Goal: Task Accomplishment & Management: Complete application form

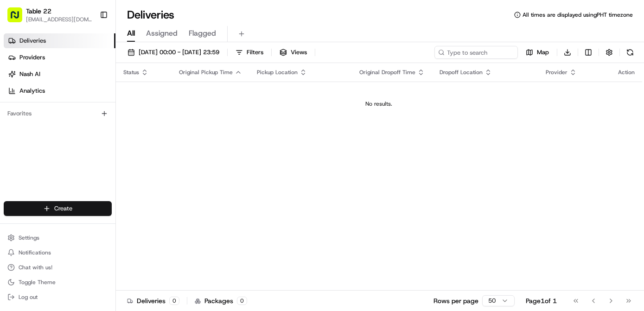
click at [77, 211] on html "Table 22 [EMAIL_ADDRESS][DOMAIN_NAME] Toggle Sidebar Deliveries Providers [PERS…" at bounding box center [322, 155] width 644 height 311
click at [169, 225] on link "Delivery" at bounding box center [167, 226] width 103 height 17
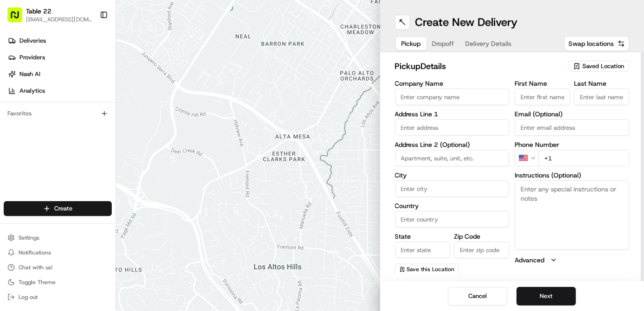
click at [609, 65] on span "Saved Location" at bounding box center [604, 66] width 42 height 8
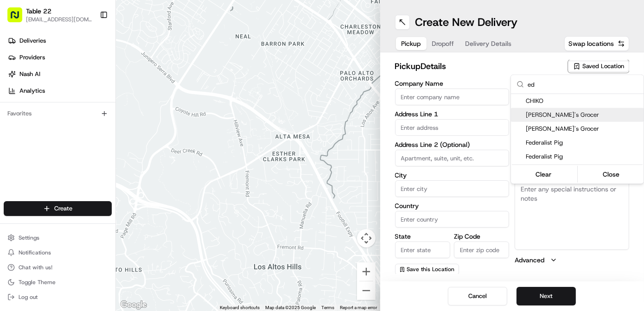
type input "ed"
click at [548, 115] on span "[PERSON_NAME]'s Grocer" at bounding box center [583, 115] width 114 height 8
type input "[PERSON_NAME]'s Grocer"
type input "[STREET_ADDRESS][PERSON_NAME]"
type input "[GEOGRAPHIC_DATA]"
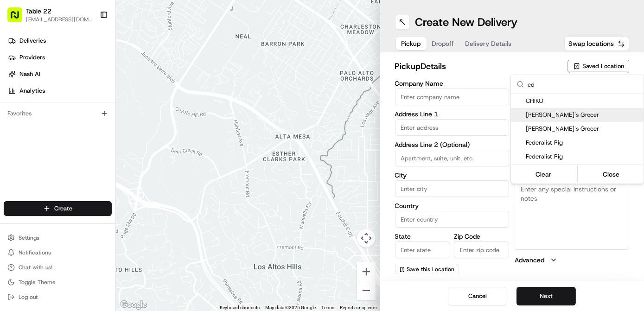
type input "US"
type input "NY"
type input "11222"
type input "[PERSON_NAME]'s"
type input "Grocer"
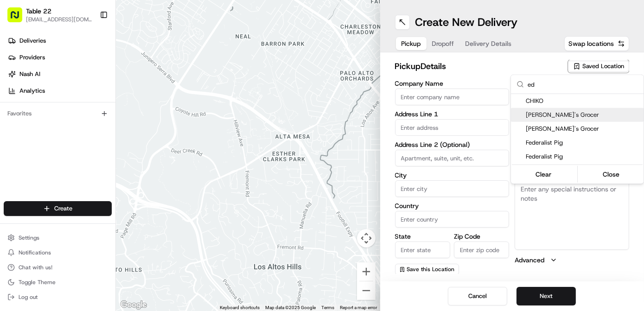
type input "[PHONE_NUMBER]"
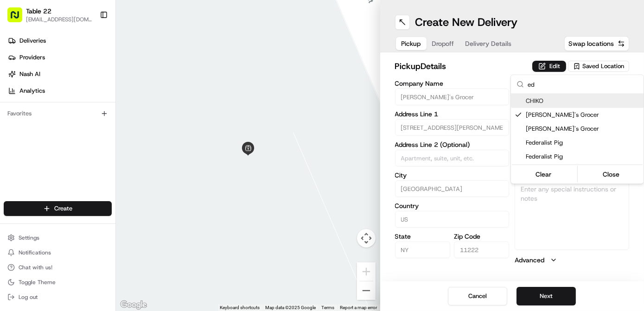
click at [544, 67] on html "Table 22 [EMAIL_ADDRESS][DOMAIN_NAME] Toggle Sidebar Deliveries Providers [PERS…" at bounding box center [322, 155] width 644 height 311
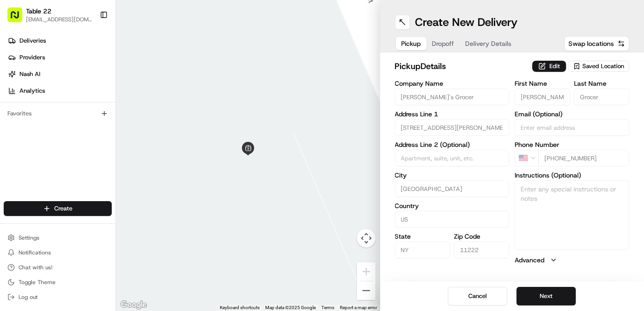
click at [544, 67] on button "Edit" at bounding box center [549, 66] width 34 height 11
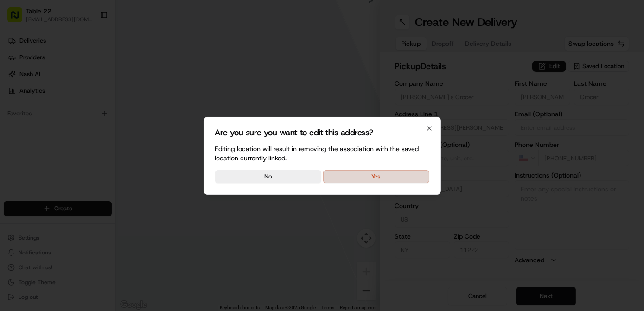
click at [403, 179] on button "Yes" at bounding box center [376, 176] width 106 height 13
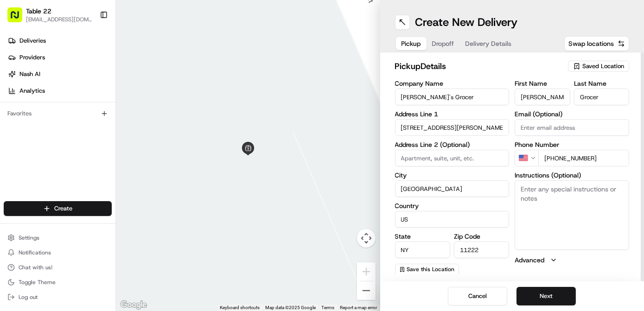
click at [580, 213] on textarea "Instructions (Optional)" at bounding box center [572, 215] width 115 height 70
paste textarea "Tell the restaurant you're picking up the TABLE22 DELIVERY. Please pick up the …"
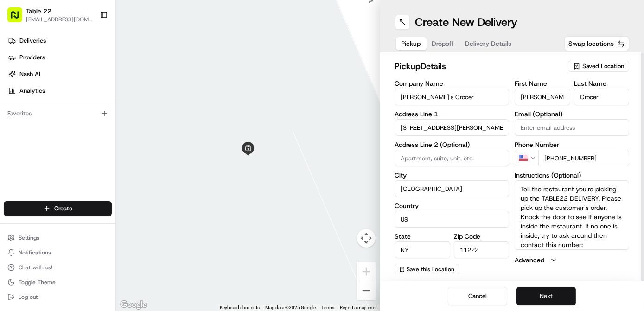
scroll to position [8, 0]
type textarea "Tell the restaurant you're picking up the TABLE22 DELIVERY. Please pick up the …"
click at [534, 294] on button "Next" at bounding box center [546, 296] width 59 height 19
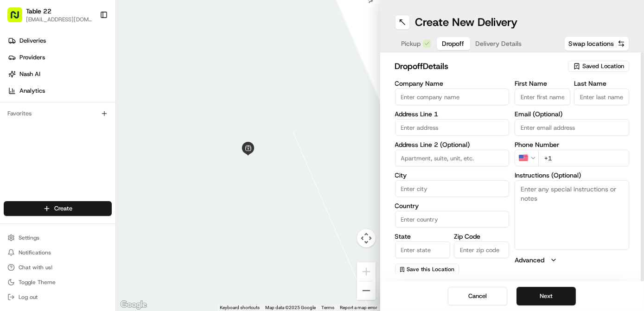
click at [597, 64] on span "Saved Location" at bounding box center [604, 66] width 42 height 8
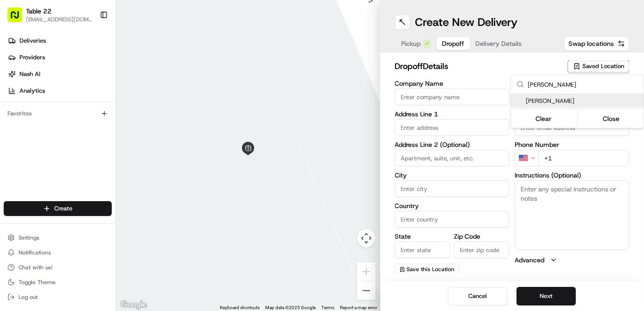
type input "[PERSON_NAME]"
click at [564, 102] on span "[PERSON_NAME]" at bounding box center [583, 101] width 114 height 8
type input "[PERSON_NAME]"
type input "[STREET_ADDRESS]"
type input "#56"
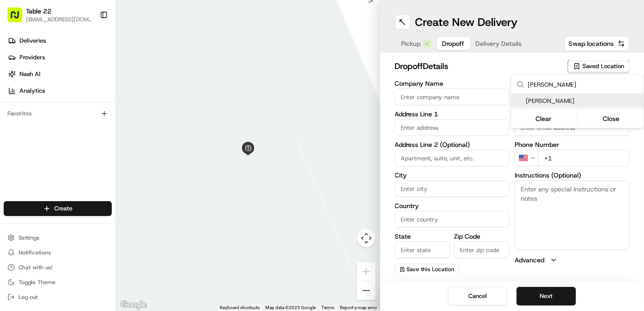
type input "Queens"
type input "US"
type input "NY"
type input "11101"
type input "Priyanka"
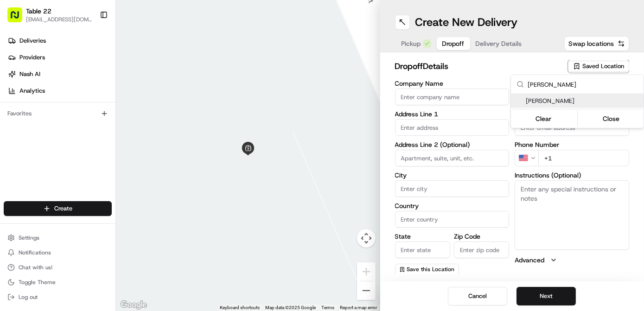
type input "Karuvelil"
type input "[PHONE_NUMBER]"
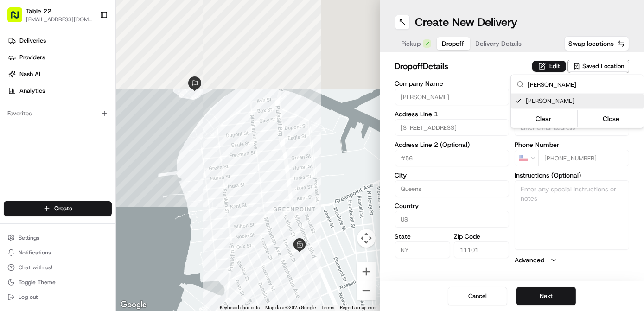
click at [553, 68] on html "Table 22 [EMAIL_ADDRESS][DOMAIN_NAME] Toggle Sidebar Deliveries Providers [PERS…" at bounding box center [322, 155] width 644 height 311
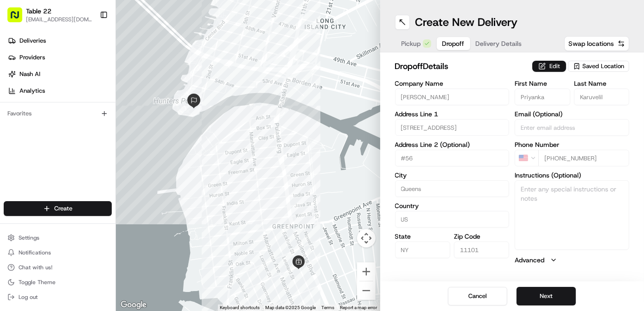
click at [552, 66] on button "Edit" at bounding box center [549, 66] width 34 height 11
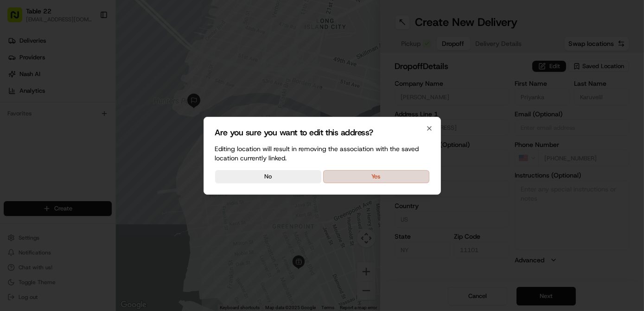
click at [403, 178] on button "Yes" at bounding box center [376, 176] width 106 height 13
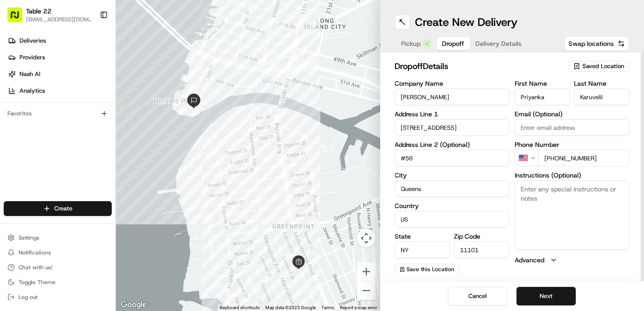
click at [432, 161] on input "#56" at bounding box center [452, 158] width 115 height 17
paste input "3312"
type input "3312"
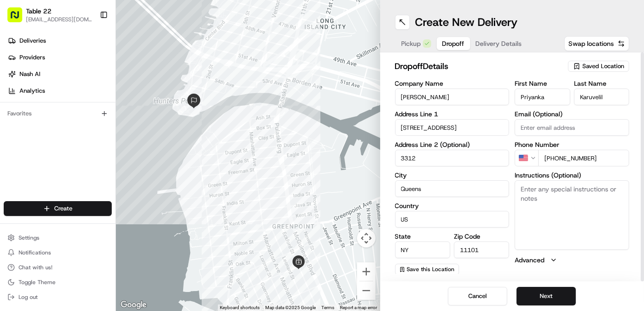
click at [570, 214] on textarea "Instructions (Optional)" at bounding box center [572, 215] width 115 height 70
paste textarea "Leave with doorman"
type textarea "Leave with doorman"
click at [550, 295] on button "Next" at bounding box center [546, 296] width 59 height 19
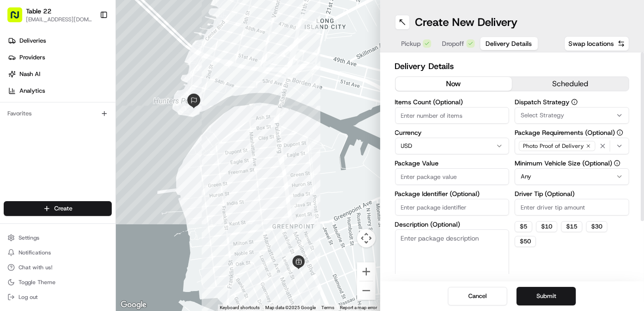
click at [563, 115] on span "Select Strategy" at bounding box center [543, 115] width 44 height 8
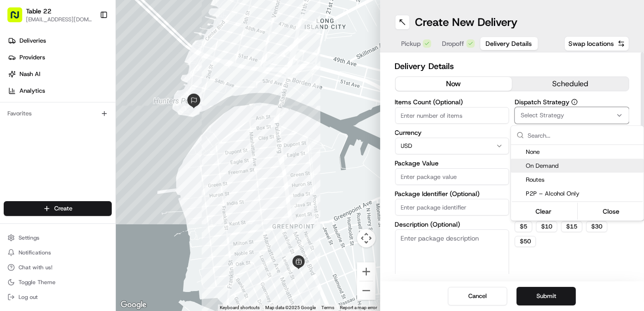
click at [558, 168] on span "On Demand" at bounding box center [583, 166] width 114 height 8
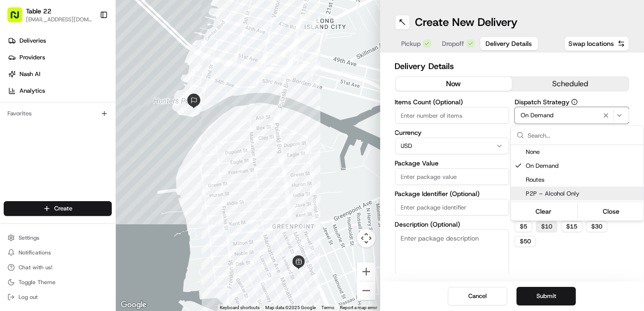
drag, startPoint x: 550, startPoint y: 259, endPoint x: 540, endPoint y: 221, distance: 38.8
click at [551, 259] on html "Table 22 [EMAIL_ADDRESS][DOMAIN_NAME] Toggle Sidebar Deliveries Providers [PERS…" at bounding box center [322, 155] width 644 height 311
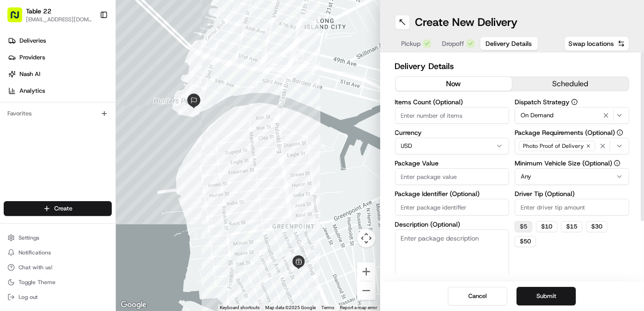
click at [523, 225] on button "$ 5" at bounding box center [524, 226] width 18 height 11
type input "5"
click at [552, 175] on html "Table 22 [EMAIL_ADDRESS][DOMAIN_NAME] Toggle Sidebar Deliveries Providers [PERS…" at bounding box center [322, 155] width 644 height 311
click at [599, 148] on button "button" at bounding box center [603, 146] width 10 height 10
click at [591, 147] on div "Select requirements" at bounding box center [572, 146] width 110 height 8
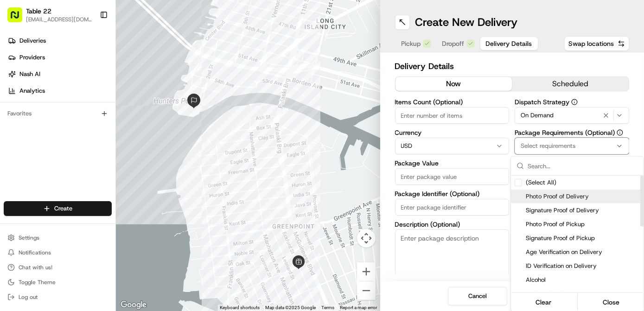
click at [566, 191] on div "Photo Proof of Delivery" at bounding box center [577, 197] width 133 height 14
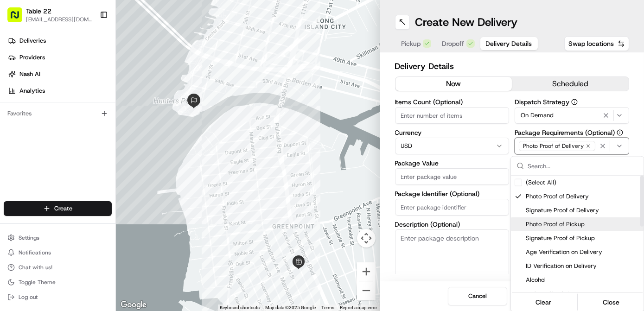
click at [566, 226] on span "Photo Proof of Pickup" at bounding box center [583, 224] width 114 height 8
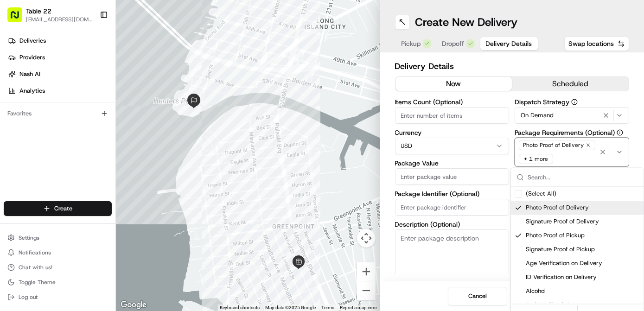
click at [417, 176] on html "Table 22 [EMAIL_ADDRESS][DOMAIN_NAME] Toggle Sidebar Deliveries Providers [PERS…" at bounding box center [322, 155] width 644 height 311
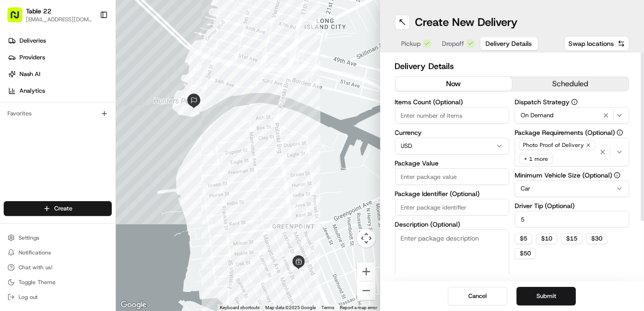
click at [417, 176] on input "Package Value" at bounding box center [452, 176] width 115 height 17
type input "100"
click at [457, 269] on textarea "Description (Optional)" at bounding box center [452, 256] width 115 height 52
paste textarea "Mezze For 2"
type textarea "Mezze For 2"
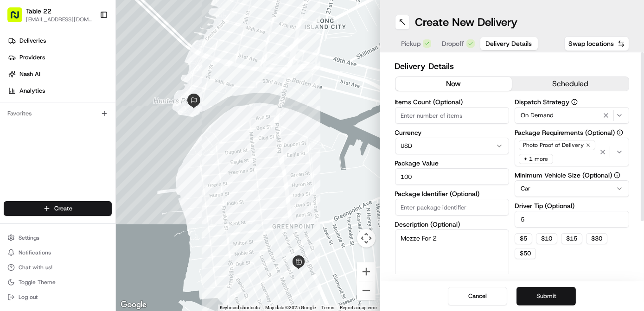
click at [549, 300] on button "Submit" at bounding box center [546, 296] width 59 height 19
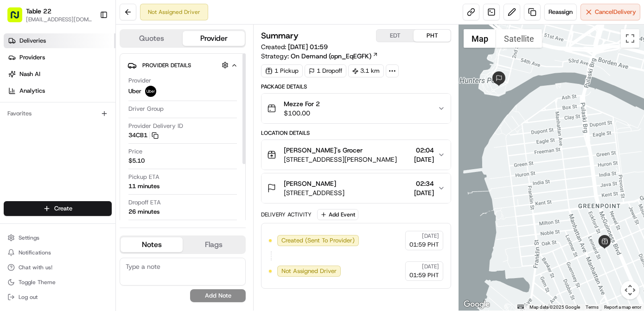
click at [77, 41] on link "Deliveries" at bounding box center [60, 40] width 112 height 15
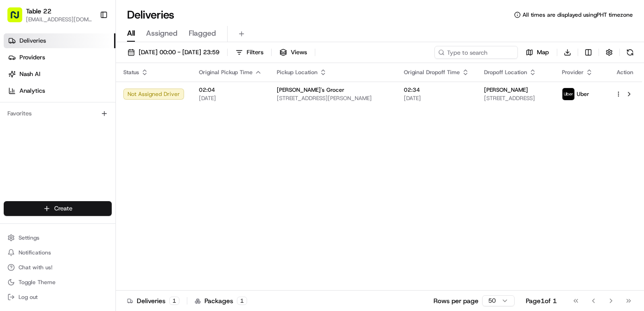
click at [86, 201] on html "Table 22 [EMAIL_ADDRESS][DOMAIN_NAME] Toggle Sidebar Deliveries Providers [PERS…" at bounding box center [322, 155] width 644 height 311
click at [160, 222] on link "Delivery" at bounding box center [167, 226] width 103 height 17
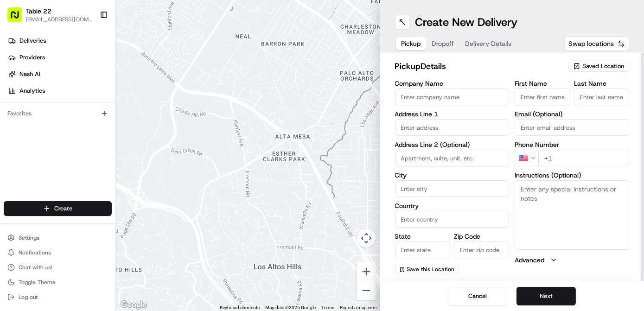
click at [598, 45] on span "Swap locations" at bounding box center [591, 43] width 45 height 9
click at [597, 63] on span "Saved Location" at bounding box center [604, 66] width 42 height 8
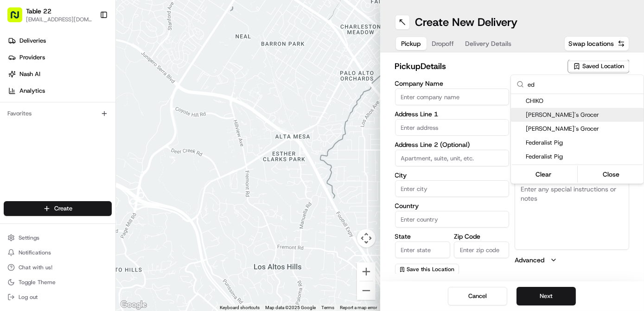
type input "ed"
click at [560, 117] on span "[PERSON_NAME]'s Grocer" at bounding box center [583, 115] width 114 height 8
type input "[PERSON_NAME]'s Grocer"
type input "[STREET_ADDRESS][PERSON_NAME]"
type input "[GEOGRAPHIC_DATA]"
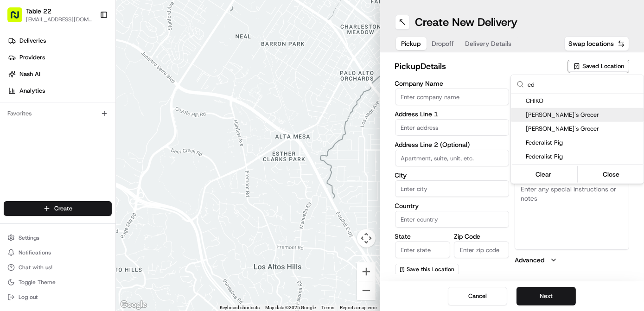
type input "US"
type input "NY"
type input "11222"
type input "[PERSON_NAME]'s"
type input "Grocer"
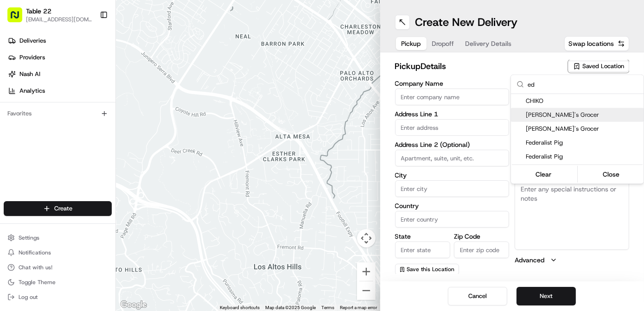
type input "[PHONE_NUMBER]"
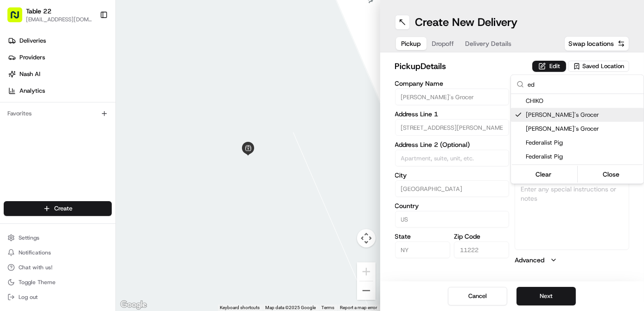
click at [552, 69] on html "Table 22 [EMAIL_ADDRESS][DOMAIN_NAME] Toggle Sidebar Deliveries Providers [PERS…" at bounding box center [322, 155] width 644 height 311
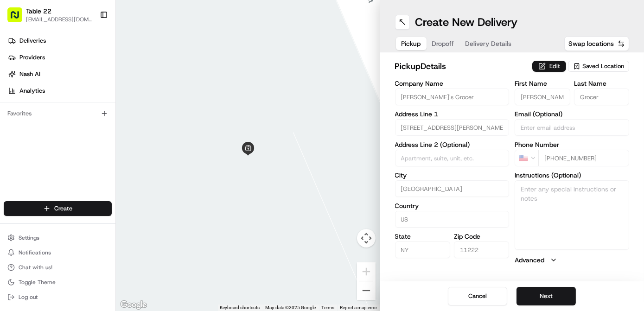
click at [552, 62] on button "Edit" at bounding box center [549, 66] width 34 height 11
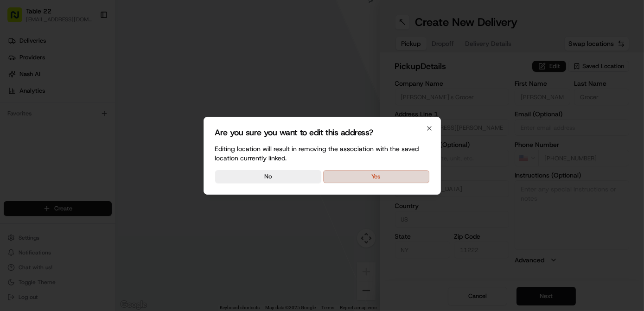
click at [391, 177] on button "Yes" at bounding box center [376, 176] width 106 height 13
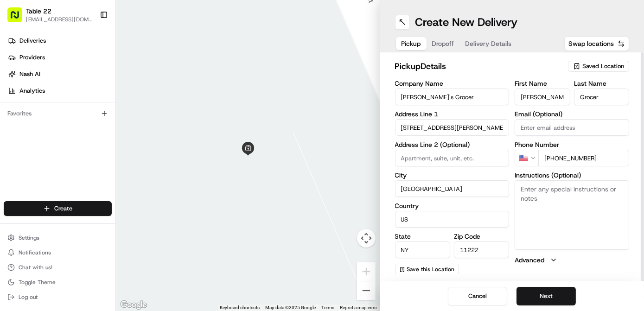
click at [577, 227] on textarea "Instructions (Optional)" at bounding box center [572, 215] width 115 height 70
paste textarea "Tell the restaurant you're picking up the TABLE22 DELIVERY. Please pick up the …"
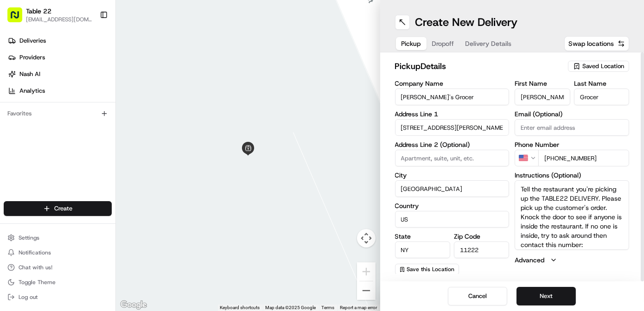
scroll to position [8, 0]
type textarea "Tell the restaurant you're picking up the TABLE22 DELIVERY. Please pick up the …"
click at [555, 296] on button "Next" at bounding box center [546, 296] width 59 height 19
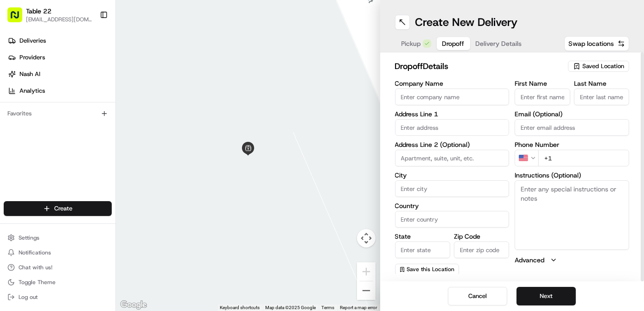
click at [589, 65] on span "Saved Location" at bounding box center [604, 66] width 42 height 8
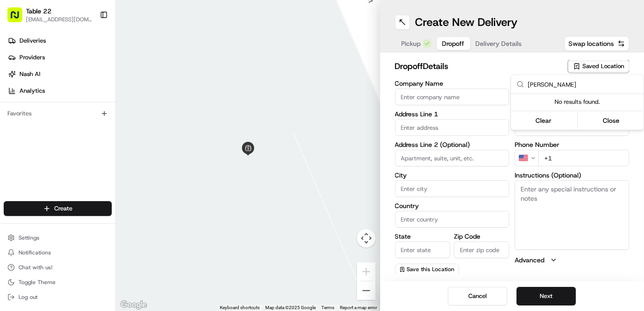
type input "[PERSON_NAME]"
click at [417, 99] on html "Table 22 [EMAIL_ADDRESS][DOMAIN_NAME] Toggle Sidebar Deliveries Providers [PERS…" at bounding box center [322, 155] width 644 height 311
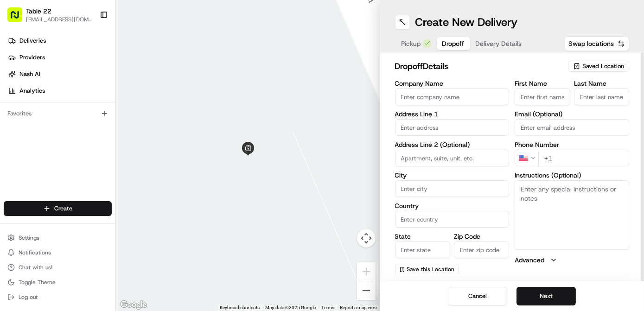
click at [418, 98] on input "Company Name" at bounding box center [452, 97] width 115 height 17
paste input "[PERSON_NAME]"
type input "[PERSON_NAME]"
click at [529, 102] on input "First Name" at bounding box center [542, 97] width 55 height 17
paste input "[PERSON_NAME]"
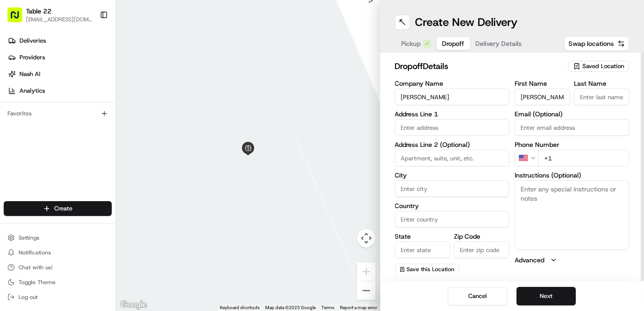
scroll to position [0, 7]
click at [549, 98] on input "[PERSON_NAME]" at bounding box center [542, 97] width 55 height 17
type input "Fahad"
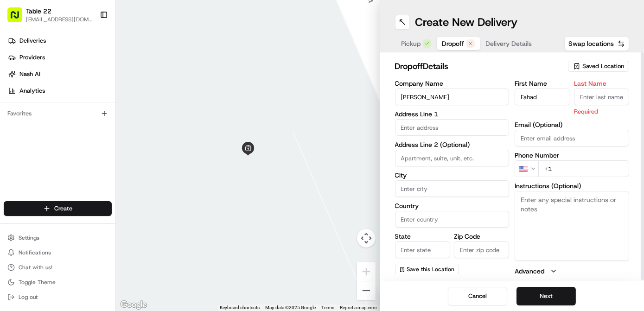
click at [602, 96] on input "Last Name" at bounding box center [601, 97] width 55 height 17
paste input "AlGheshyan"
type input "AlGheshyan"
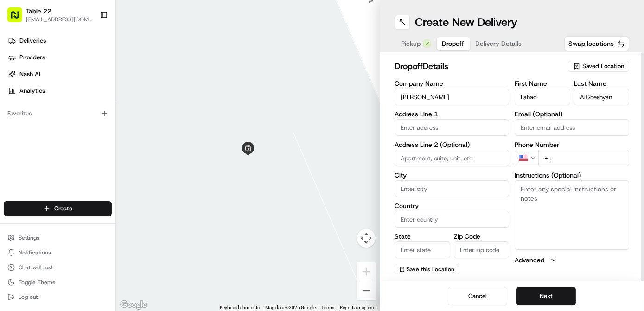
click at [552, 96] on input "Fahad" at bounding box center [542, 97] width 55 height 17
type input "Fahad"
click at [453, 134] on input "text" at bounding box center [452, 127] width 115 height 17
paste input "[STREET_ADDRESS]"
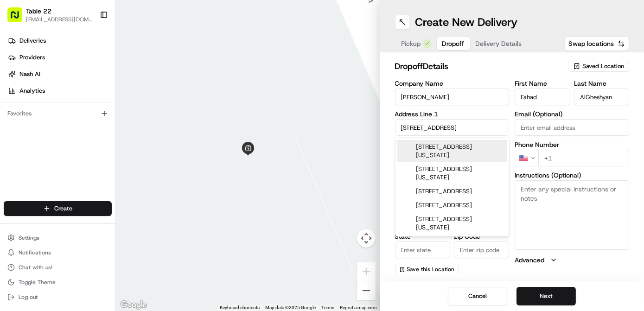
click at [455, 149] on div "[STREET_ADDRESS][US_STATE]" at bounding box center [452, 151] width 110 height 22
type input "Summit Apartments [GEOGRAPHIC_DATA], [GEOGRAPHIC_DATA] [GEOGRAPHIC_DATA], [STRE…"
type input "[US_STATE]"
type input "[GEOGRAPHIC_DATA]"
type input "NY"
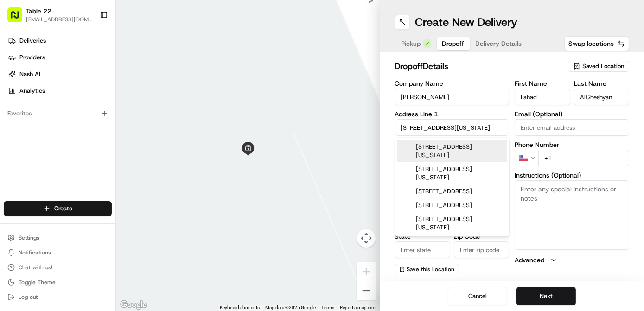
type input "10017"
type input "[STREET_ADDRESS]"
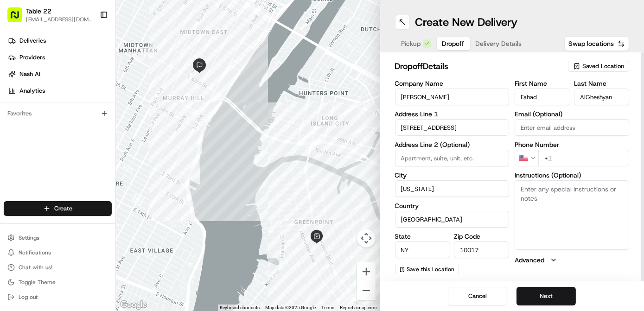
paste input "Apt 26L"
type input "Apt 26L"
click at [581, 156] on input "+1" at bounding box center [583, 158] width 91 height 17
paste input "[PHONE_NUMBER]"
type input "[PHONE_NUMBER]"
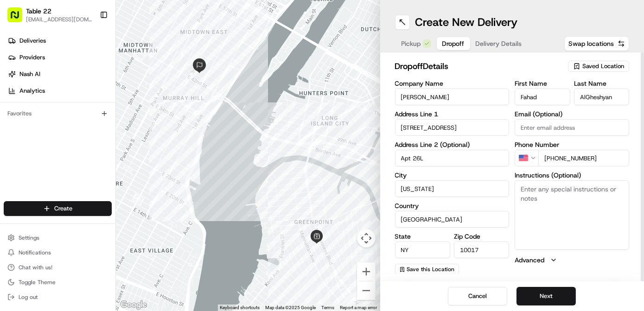
click at [586, 198] on textarea "Instructions (Optional)" at bounding box center [572, 215] width 115 height 70
paste textarea "Leave at the door of APT 26L Do Not leave with [PERSON_NAME]"
drag, startPoint x: 530, startPoint y: 197, endPoint x: 522, endPoint y: 198, distance: 7.9
click at [522, 198] on textarea "Leave at the door of APT 26L Do Not leave with [PERSON_NAME]" at bounding box center [572, 215] width 115 height 70
type textarea "Leave at the door of APT 26L DO Not leave with [PERSON_NAME]"
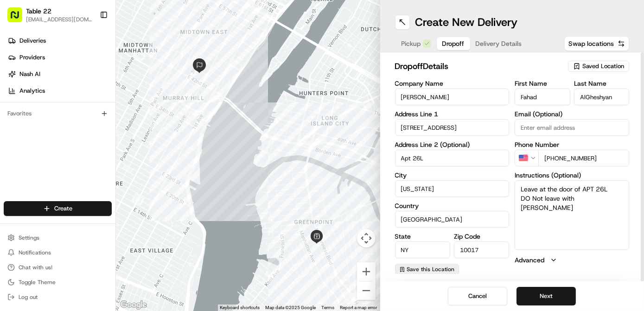
click at [412, 273] on button "Save this Location" at bounding box center [427, 269] width 64 height 11
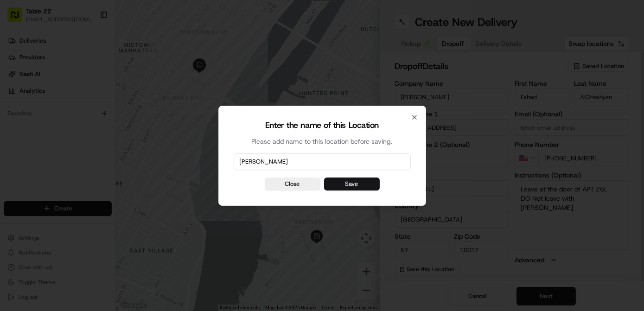
click at [372, 187] on button "Save" at bounding box center [352, 184] width 56 height 13
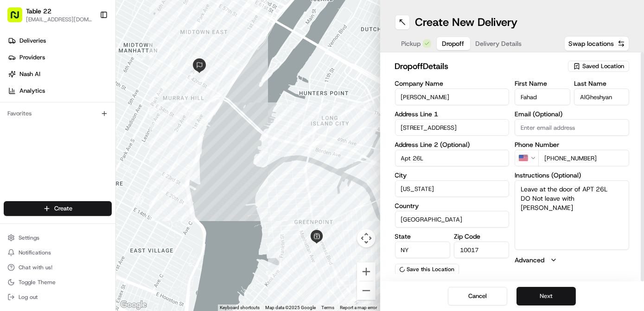
click at [542, 293] on button "Next" at bounding box center [546, 296] width 59 height 19
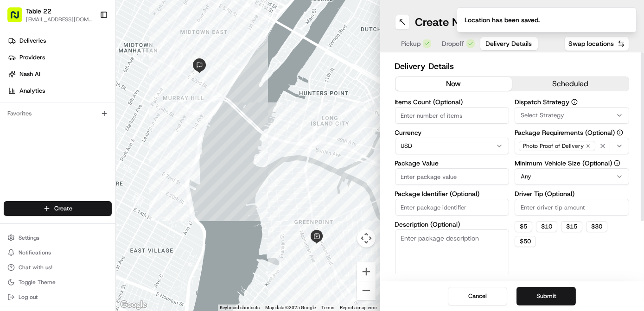
click at [551, 112] on span "Select Strategy" at bounding box center [543, 115] width 44 height 8
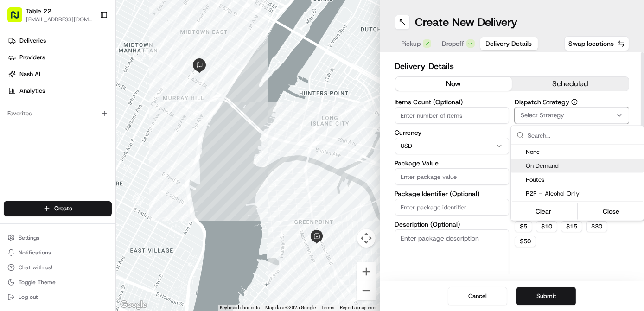
click at [557, 160] on div "On Demand" at bounding box center [577, 166] width 133 height 14
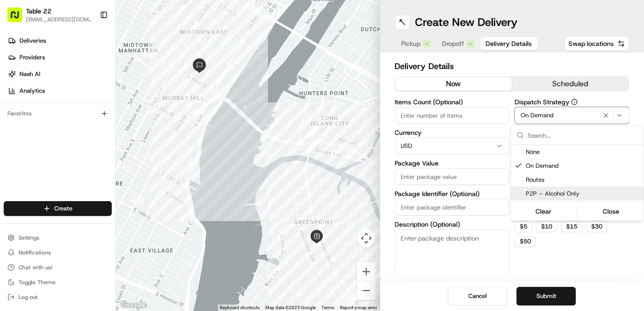
click at [567, 265] on html "Table 22 [EMAIL_ADDRESS][DOMAIN_NAME] Toggle Sidebar Deliveries Providers [PERS…" at bounding box center [322, 155] width 644 height 311
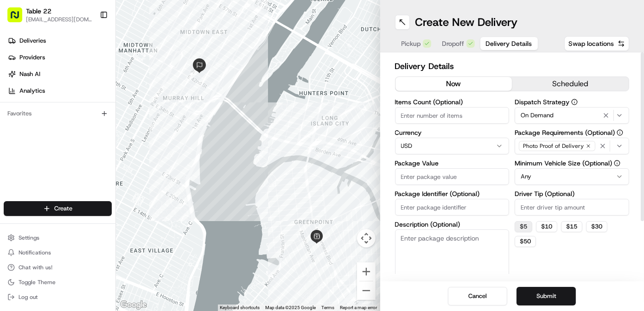
click at [525, 224] on button "$ 5" at bounding box center [524, 226] width 18 height 11
type input "5"
click at [552, 176] on html "Table 22 [EMAIL_ADDRESS][DOMAIN_NAME] Toggle Sidebar Deliveries Providers [PERS…" at bounding box center [322, 155] width 644 height 311
click at [596, 149] on div "Photo Proof of Delivery" at bounding box center [572, 146] width 110 height 14
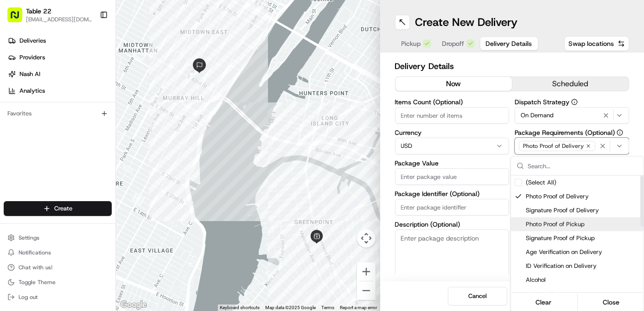
click at [557, 227] on span "Photo Proof of Pickup" at bounding box center [583, 224] width 114 height 8
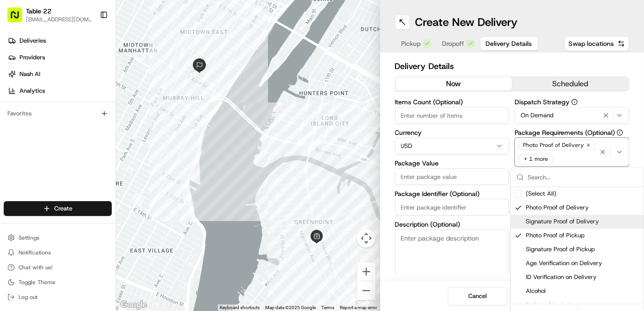
click at [434, 251] on html "Table 22 [EMAIL_ADDRESS][DOMAIN_NAME] Toggle Sidebar Deliveries Providers [PERS…" at bounding box center [322, 155] width 644 height 311
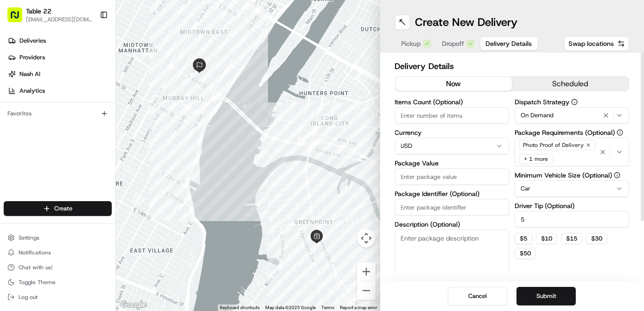
click at [439, 250] on textarea "Description (Optional)" at bounding box center [452, 256] width 115 height 52
click at [444, 175] on input "Package Value" at bounding box center [452, 176] width 115 height 17
type input "150"
click at [541, 295] on button "Submit" at bounding box center [546, 296] width 59 height 19
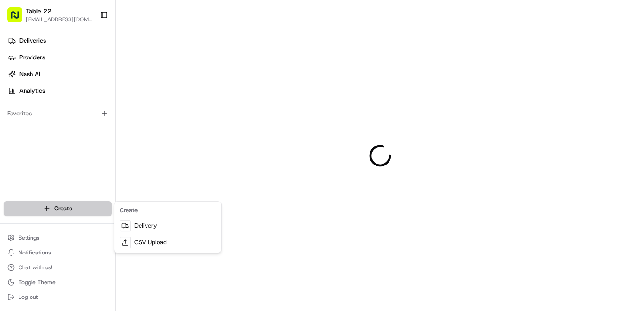
click at [67, 207] on html "Table 22 [EMAIL_ADDRESS][DOMAIN_NAME] Toggle Sidebar Deliveries Providers [PERS…" at bounding box center [322, 155] width 644 height 311
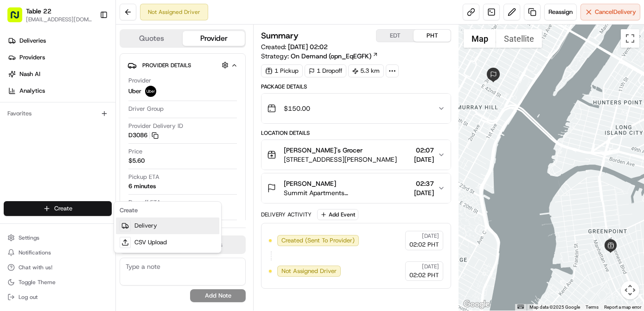
click at [164, 227] on link "Delivery" at bounding box center [167, 226] width 103 height 17
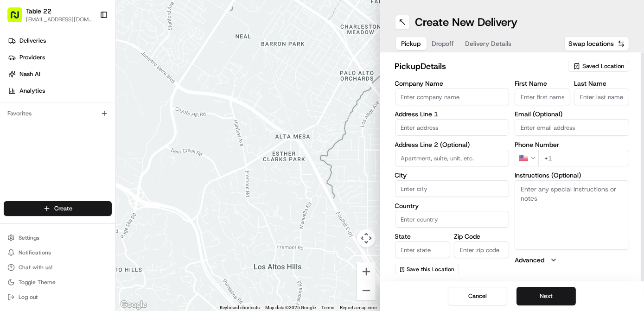
click at [600, 66] on span "Saved Location" at bounding box center [604, 66] width 42 height 8
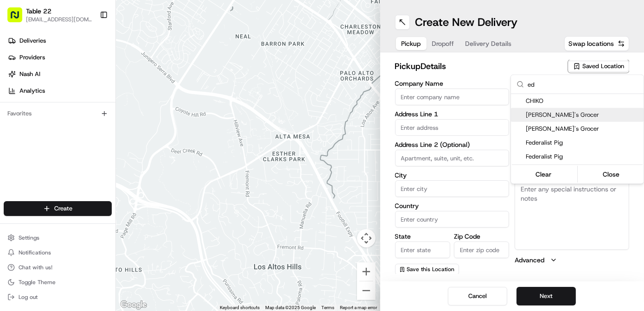
type input "ed"
click at [557, 117] on span "[PERSON_NAME]'s Grocer" at bounding box center [583, 115] width 114 height 8
type input "[PERSON_NAME]'s Grocer"
type input "[STREET_ADDRESS][PERSON_NAME]"
type input "[GEOGRAPHIC_DATA]"
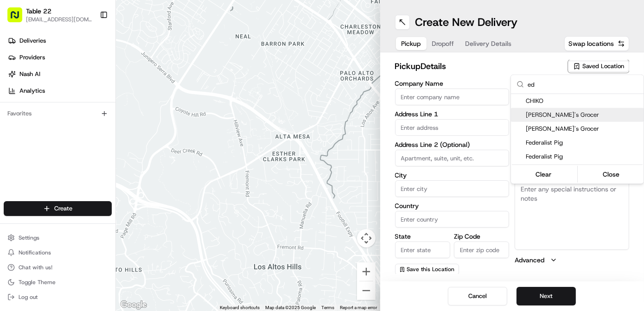
type input "US"
type input "NY"
type input "11222"
type input "[PERSON_NAME]'s"
type input "Grocer"
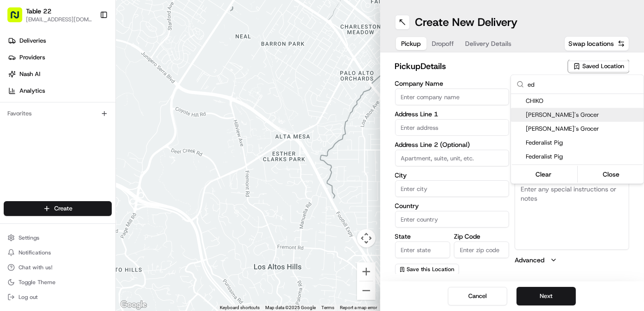
type input "[PHONE_NUMBER]"
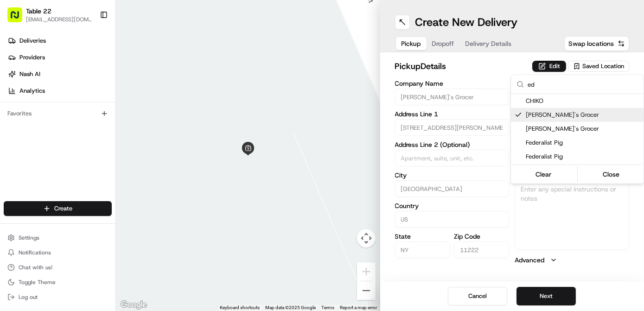
click at [555, 62] on html "Table 22 [EMAIL_ADDRESS][DOMAIN_NAME] Toggle Sidebar Deliveries Providers [PERS…" at bounding box center [322, 155] width 644 height 311
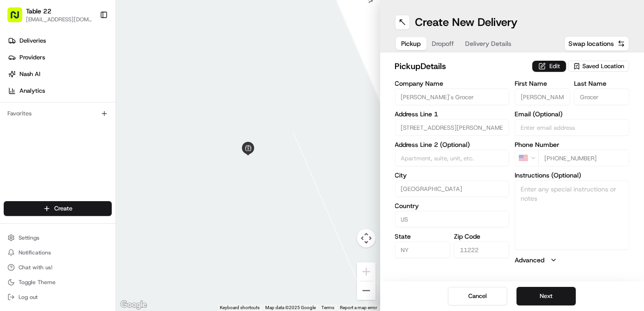
click at [553, 64] on button "Edit" at bounding box center [549, 66] width 34 height 11
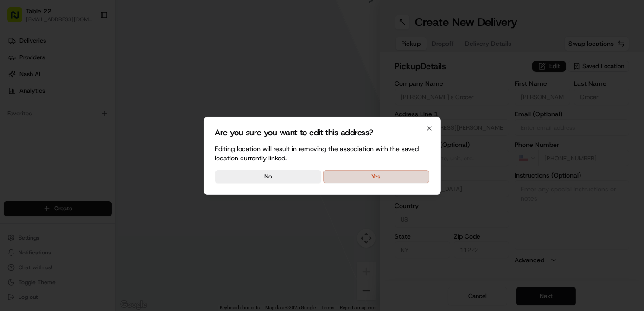
click at [402, 174] on button "Yes" at bounding box center [376, 176] width 106 height 13
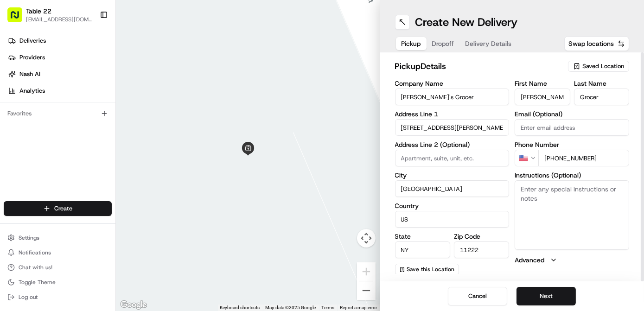
click at [591, 208] on textarea "Instructions (Optional)" at bounding box center [572, 215] width 115 height 70
paste textarea "Tell the restaurant you're picking up the TABLE22 DELIVERY. Please pick up the …"
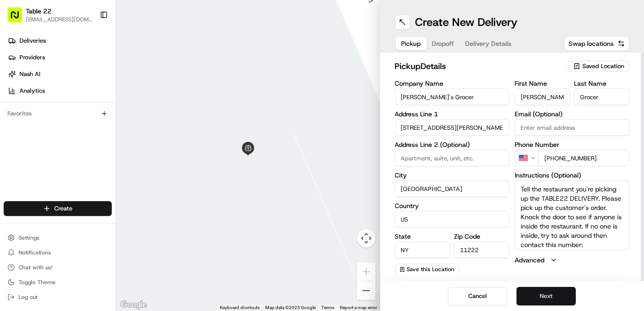
scroll to position [8, 0]
type textarea "Tell the restaurant you're picking up the TABLE22 DELIVERY. Please pick up the …"
click at [550, 298] on button "Next" at bounding box center [546, 296] width 59 height 19
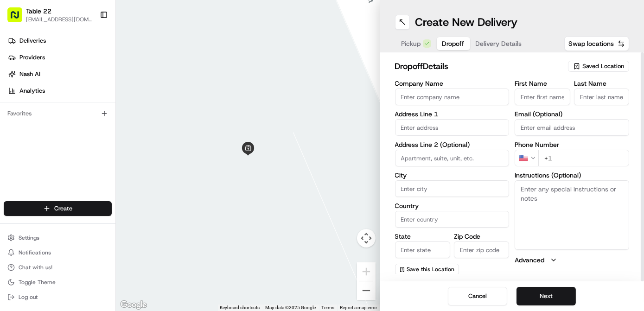
click at [600, 64] on span "Saved Location" at bounding box center [604, 66] width 42 height 8
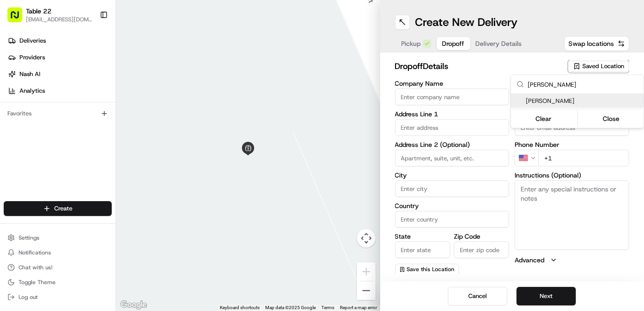
type input "[PERSON_NAME]"
click at [572, 101] on span "[PERSON_NAME]" at bounding box center [583, 101] width 114 height 8
type input "[PERSON_NAME]"
type input "[STREET_ADDRESS]"
type input "5a"
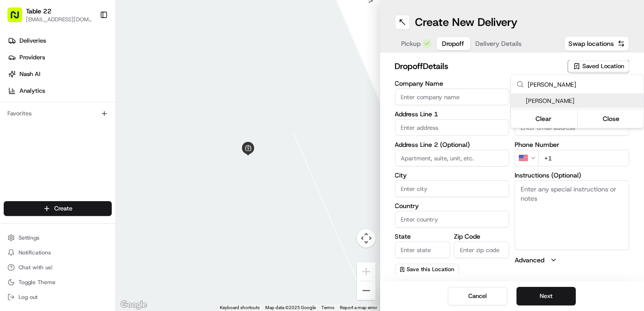
type input "Queens"
type input "US"
type input "NY"
type input "11377"
type input "[PERSON_NAME]"
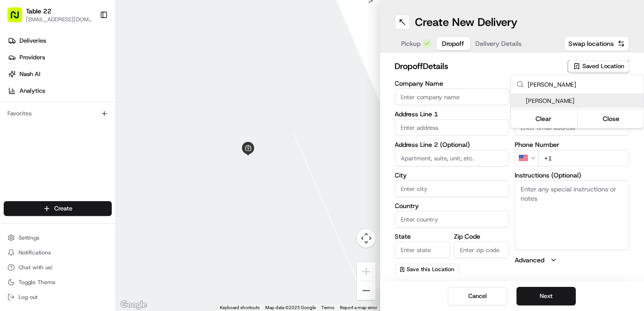
type input "[PERSON_NAME]"
type input "[PHONE_NUMBER]"
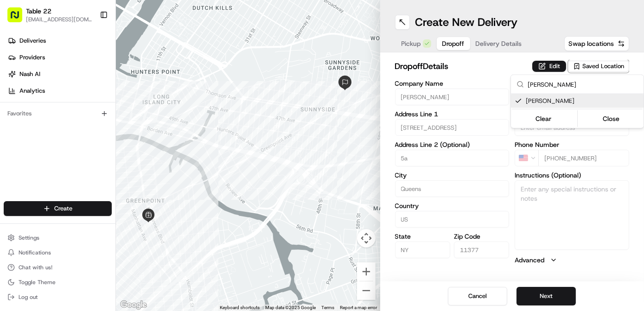
click at [556, 69] on html "Table 22 [EMAIL_ADDRESS][DOMAIN_NAME] Toggle Sidebar Deliveries Providers [PERS…" at bounding box center [322, 155] width 644 height 311
click at [554, 67] on button "Edit" at bounding box center [549, 66] width 34 height 11
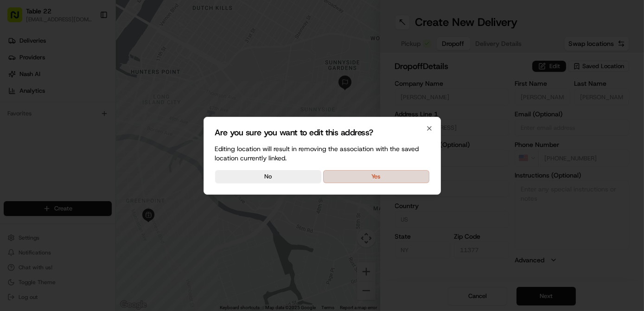
click at [379, 180] on button "Yes" at bounding box center [376, 176] width 106 height 13
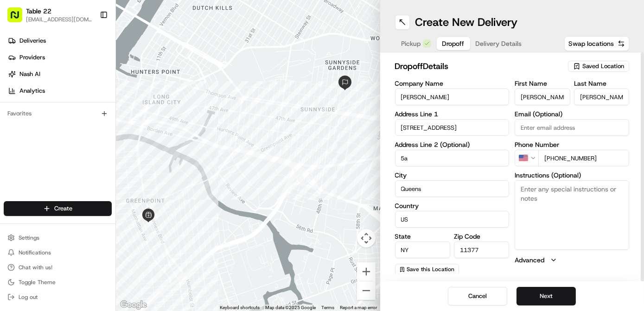
click at [432, 161] on input "5a" at bounding box center [452, 158] width 115 height 17
paste input
type input "5A"
click at [401, 193] on input "Queens" at bounding box center [452, 188] width 115 height 17
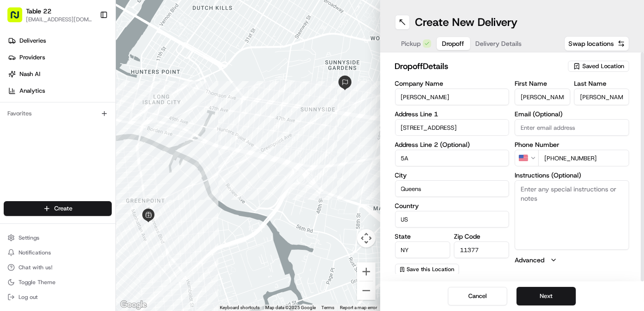
click at [401, 193] on input "Queens" at bounding box center [452, 188] width 115 height 17
type input "Woodside"
click at [554, 220] on textarea "Instructions (Optional)" at bounding box center [572, 215] width 115 height 70
paste textarea "Please leave at door & send a clear delivery photo. Thank you!"
type textarea "Please leave at door & send a clear delivery photo. Thank you!"
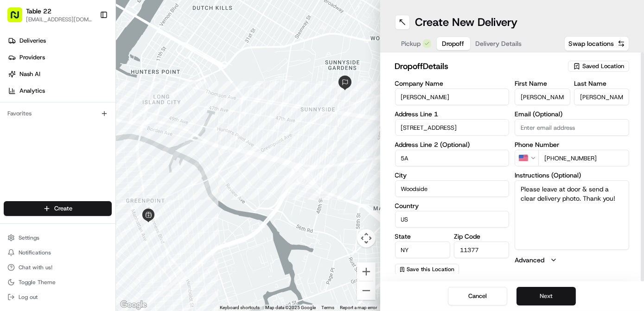
click at [546, 297] on button "Next" at bounding box center [546, 296] width 59 height 19
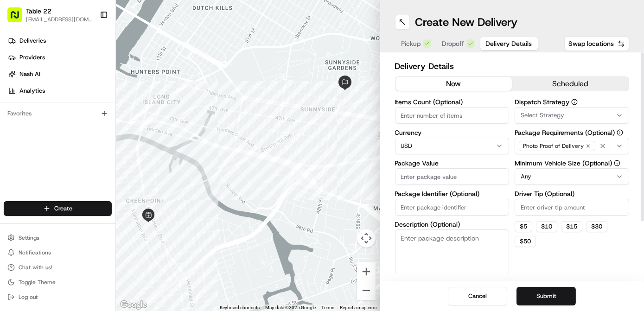
click at [554, 115] on span "Select Strategy" at bounding box center [543, 115] width 44 height 8
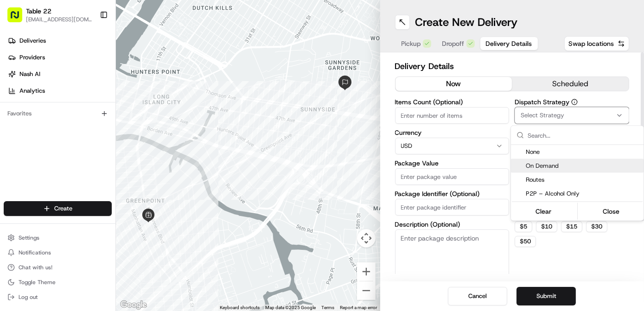
click at [555, 165] on span "On Demand" at bounding box center [583, 166] width 114 height 8
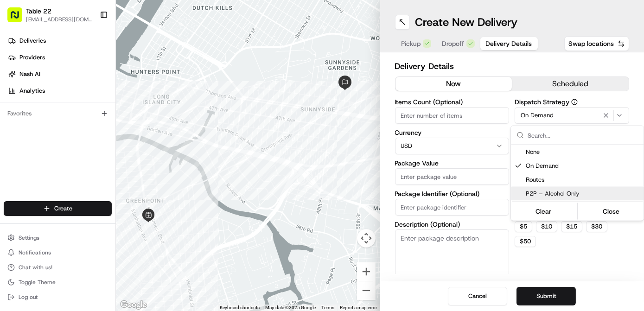
click at [560, 250] on html "Table 22 [EMAIL_ADDRESS][DOMAIN_NAME] Toggle Sidebar Deliveries Providers [PERS…" at bounding box center [322, 155] width 644 height 311
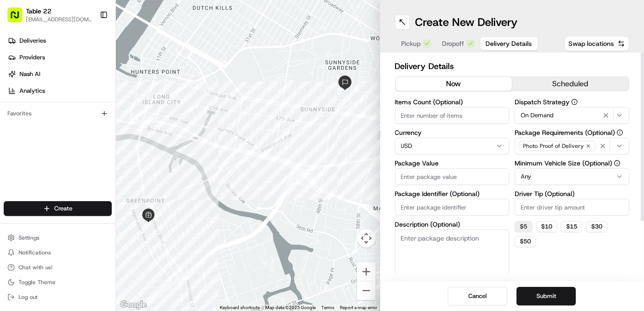
click at [525, 224] on button "$ 5" at bounding box center [524, 226] width 18 height 11
type input "5"
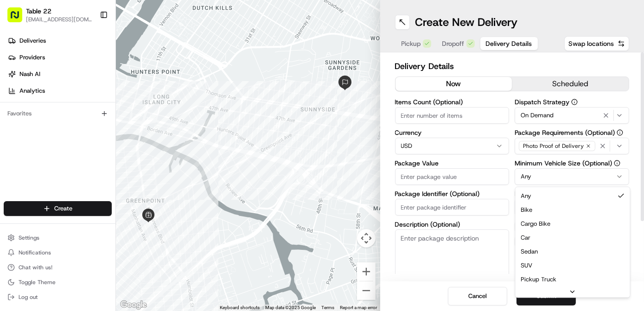
click at [551, 179] on html "Table 22 [EMAIL_ADDRESS][DOMAIN_NAME] Toggle Sidebar Deliveries Providers [PERS…" at bounding box center [322, 155] width 644 height 311
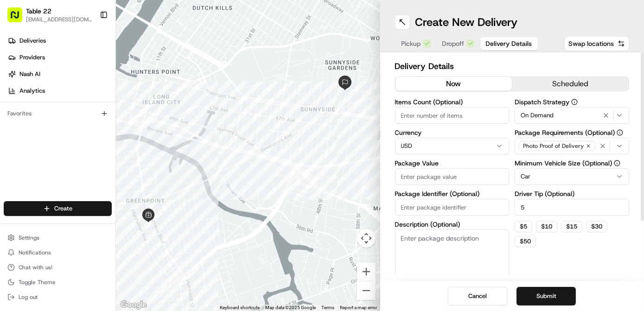
click at [596, 148] on div "Photo Proof of Delivery" at bounding box center [572, 146] width 110 height 14
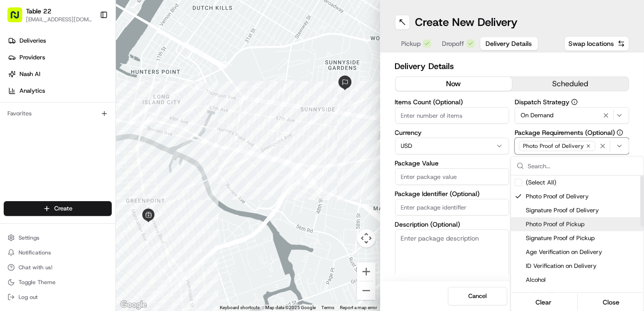
click at [556, 225] on span "Photo Proof of Pickup" at bounding box center [583, 224] width 114 height 8
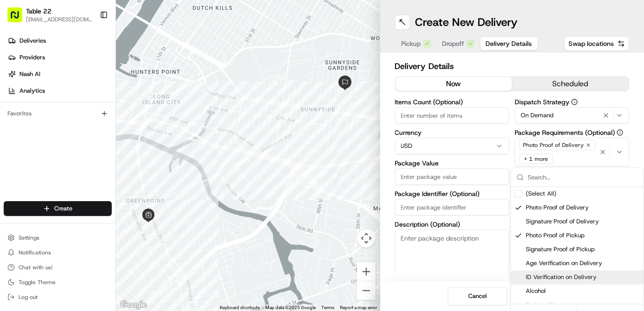
click at [447, 249] on html "Table 22 [EMAIL_ADDRESS][DOMAIN_NAME] Toggle Sidebar Deliveries Providers [PERS…" at bounding box center [322, 155] width 644 height 311
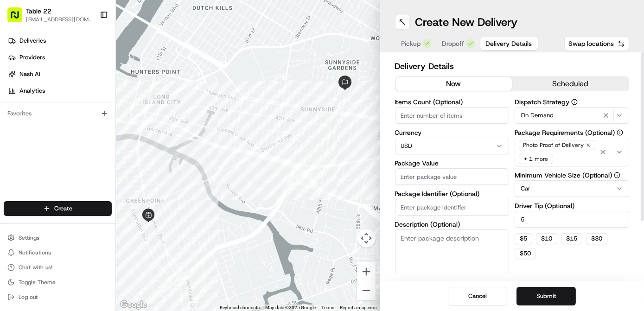
click at [447, 249] on textarea "Description (Optional)" at bounding box center [452, 256] width 115 height 52
paste textarea "Mezze For 2"
type textarea "Mezze For 2"
click at [451, 179] on input "Package Value" at bounding box center [452, 176] width 115 height 17
type input "100"
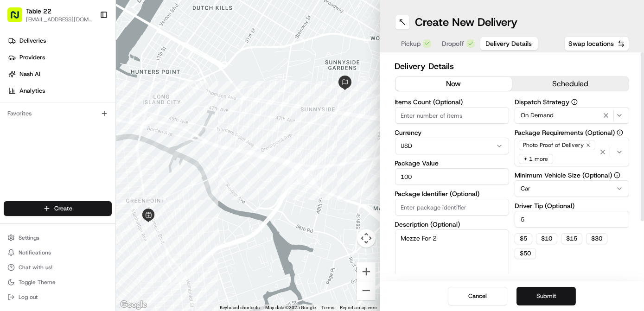
click at [543, 296] on button "Submit" at bounding box center [546, 296] width 59 height 19
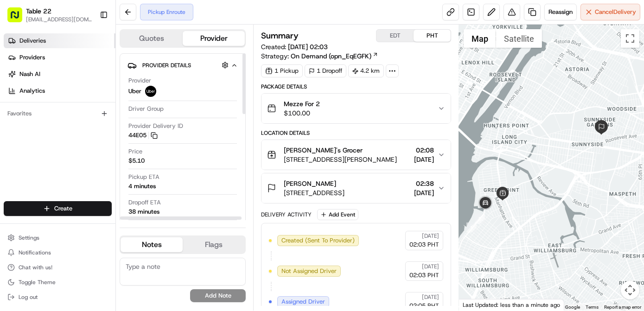
click at [65, 42] on link "Deliveries" at bounding box center [60, 40] width 112 height 15
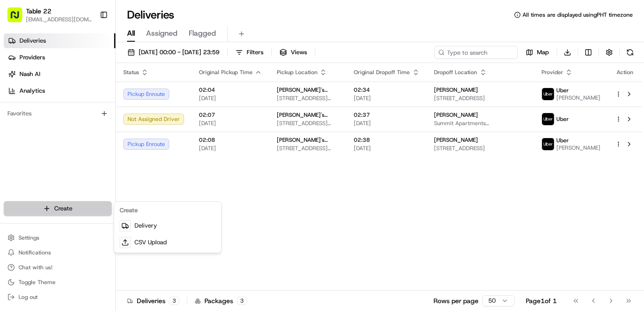
click at [84, 210] on html "Table 22 [EMAIL_ADDRESS][DOMAIN_NAME] Toggle Sidebar Deliveries Providers [PERS…" at bounding box center [322, 155] width 644 height 311
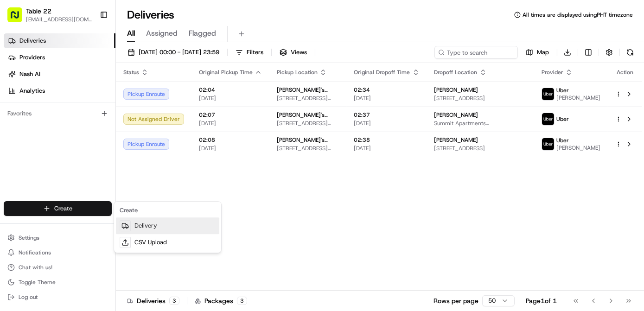
click at [140, 228] on link "Delivery" at bounding box center [167, 226] width 103 height 17
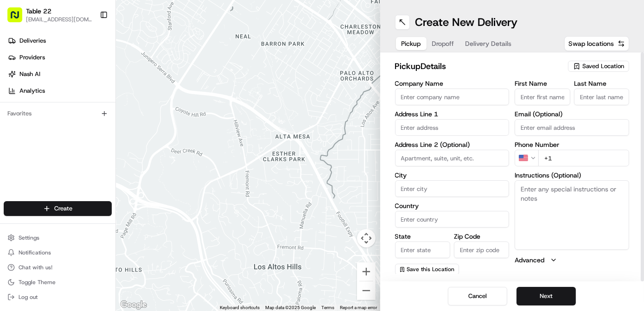
click at [600, 63] on span "Saved Location" at bounding box center [604, 66] width 42 height 8
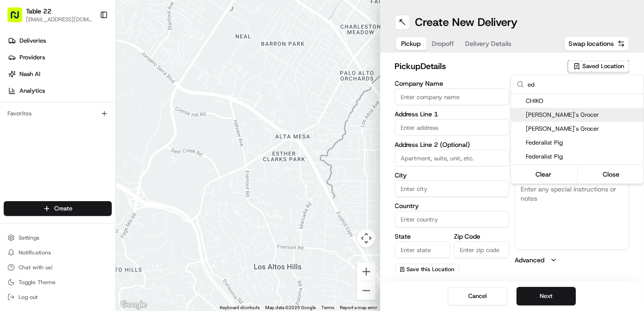
type input "ed"
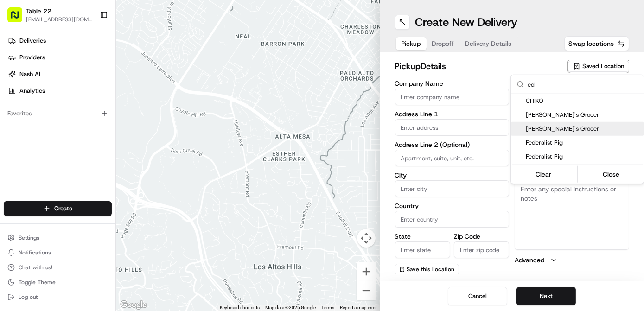
click at [555, 127] on span "[PERSON_NAME]'s Grocer" at bounding box center [583, 129] width 114 height 8
type input "[PERSON_NAME]'s Grocer"
type input "[STREET_ADDRESS][PERSON_NAME]"
type input "[GEOGRAPHIC_DATA]"
type input "US"
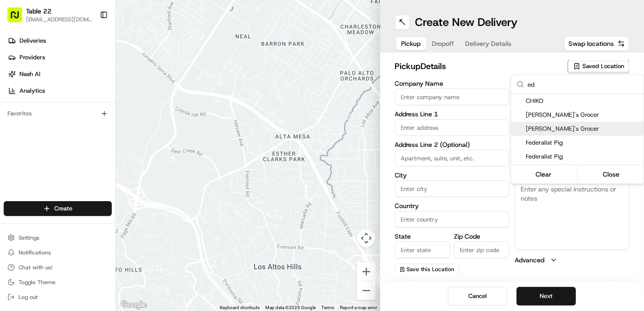
type input "NY"
type input "11222"
type input "[PERSON_NAME]'s"
type input "Grocer"
type input "[PHONE_NUMBER]"
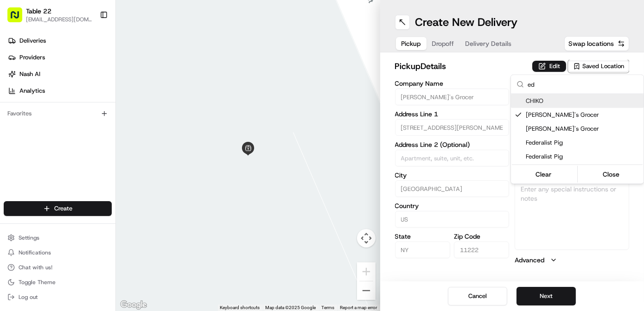
click at [550, 65] on html "Table 22 [EMAIL_ADDRESS][DOMAIN_NAME] Toggle Sidebar Deliveries Providers [PERS…" at bounding box center [322, 155] width 644 height 311
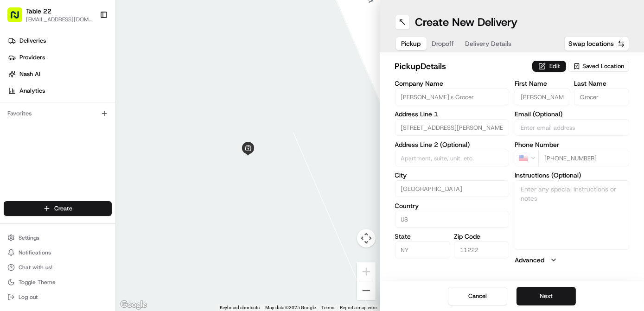
click at [550, 65] on button "Edit" at bounding box center [549, 66] width 34 height 11
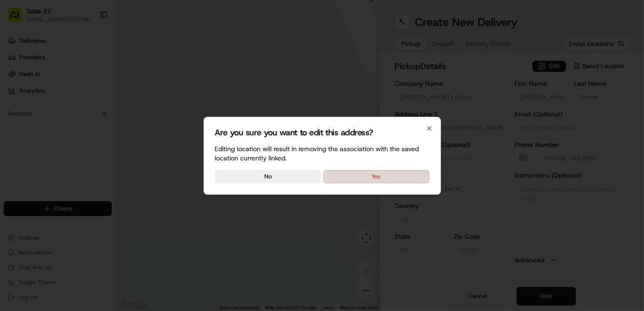
click at [408, 177] on button "Yes" at bounding box center [376, 176] width 106 height 13
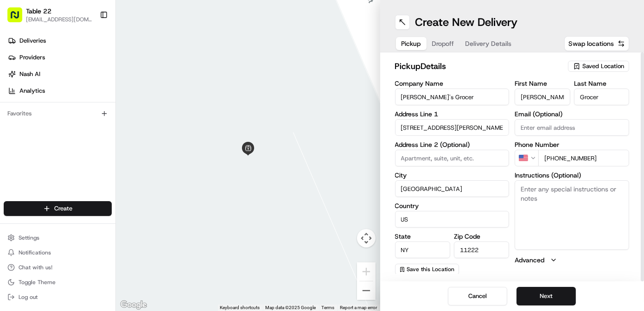
click at [570, 217] on textarea "Instructions (Optional)" at bounding box center [572, 215] width 115 height 70
paste textarea "Tell the restaurant you're picking up the TABLE22 DELIVERY. Please pick up the …"
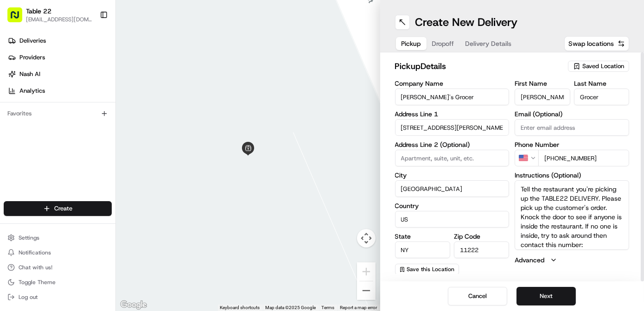
scroll to position [8, 0]
type textarea "Tell the restaurant you're picking up the TABLE22 DELIVERY. Please pick up the …"
click at [540, 294] on button "Next" at bounding box center [546, 296] width 59 height 19
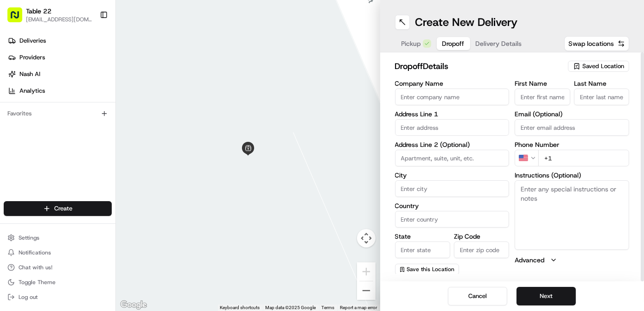
click at [581, 65] on icon "button" at bounding box center [576, 66] width 7 height 7
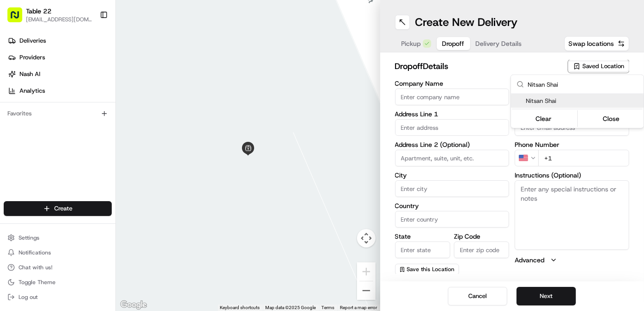
type input "Nitsan Shai"
click at [560, 99] on span "Nitsan Shai" at bounding box center [583, 101] width 114 height 8
type input "Nitsan Shai"
type input "[STREET_ADDRESS]"
type input "APT 4A"
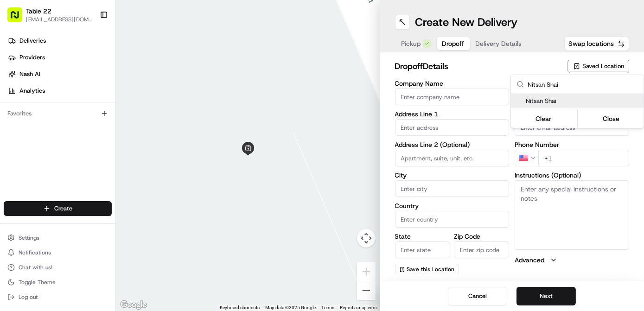
type input "[GEOGRAPHIC_DATA]"
type input "US"
type input "NY"
type input "11238"
type input "Nitsan"
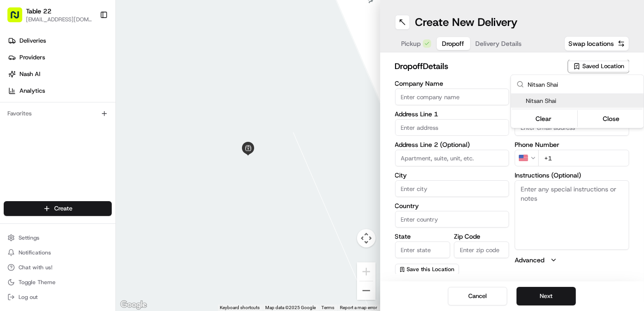
type input "Shai"
type input "[PHONE_NUMBER]"
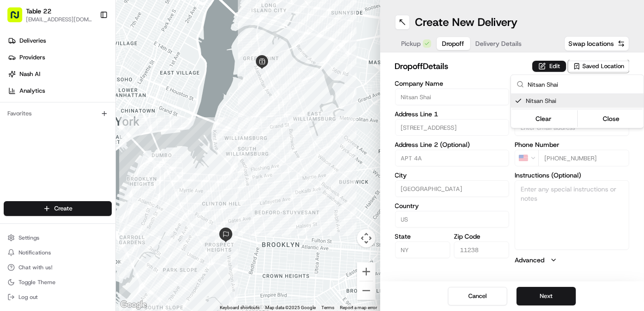
click at [549, 69] on html "Table 22 [EMAIL_ADDRESS][DOMAIN_NAME] Toggle Sidebar Deliveries Providers [PERS…" at bounding box center [322, 155] width 644 height 311
click at [549, 69] on button "Edit" at bounding box center [549, 66] width 34 height 11
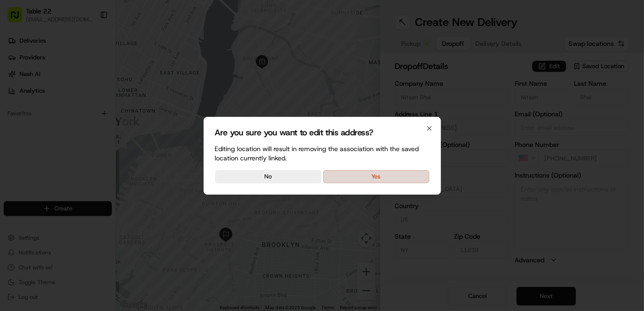
click at [414, 170] on button "Yes" at bounding box center [376, 176] width 106 height 13
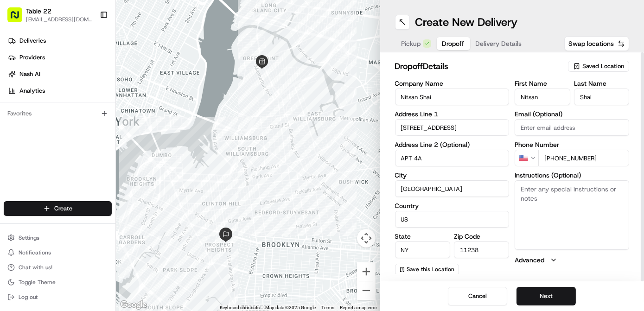
click at [551, 201] on textarea "Instructions (Optional)" at bounding box center [572, 215] width 115 height 70
paste textarea "Please leave at door & send a clear delivery photo. Thank you!"
type textarea "Please leave at door & send a clear delivery photo. Thank you!"
click at [544, 297] on button "Next" at bounding box center [546, 296] width 59 height 19
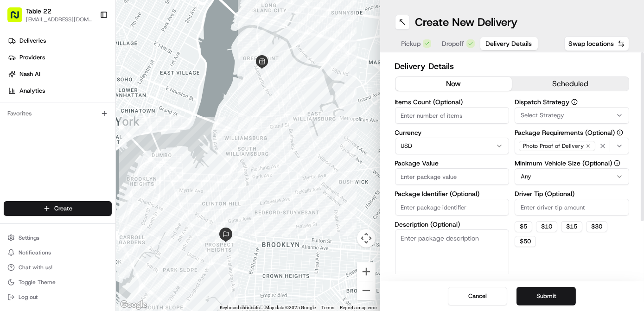
click at [547, 109] on button "Select Strategy" at bounding box center [572, 115] width 115 height 17
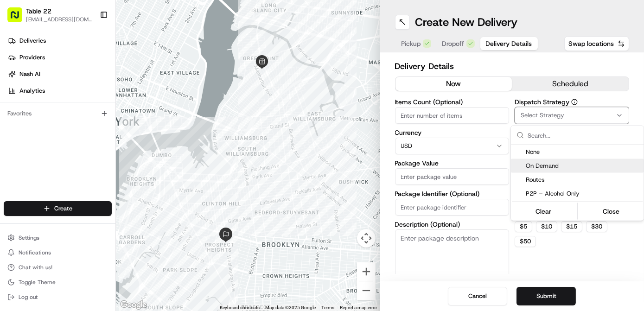
click at [550, 162] on span "On Demand" at bounding box center [583, 166] width 114 height 8
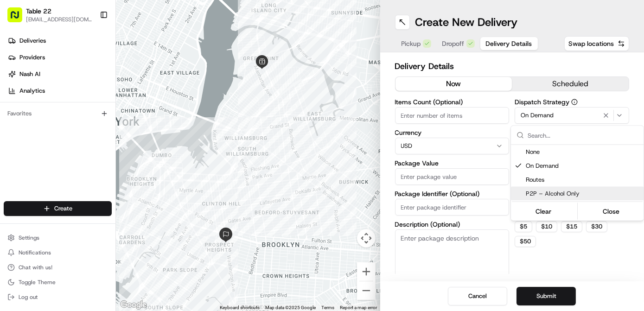
click at [532, 250] on html "Table 22 [EMAIL_ADDRESS][DOMAIN_NAME] Toggle Sidebar Deliveries Providers [PERS…" at bounding box center [322, 155] width 644 height 311
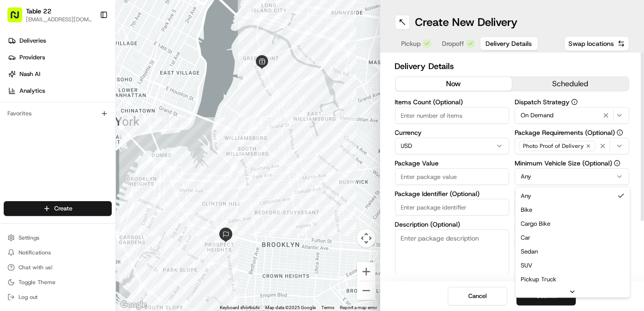
click at [563, 178] on html "Table 22 [EMAIL_ADDRESS][DOMAIN_NAME] Toggle Sidebar Deliveries Providers [PERS…" at bounding box center [322, 155] width 644 height 311
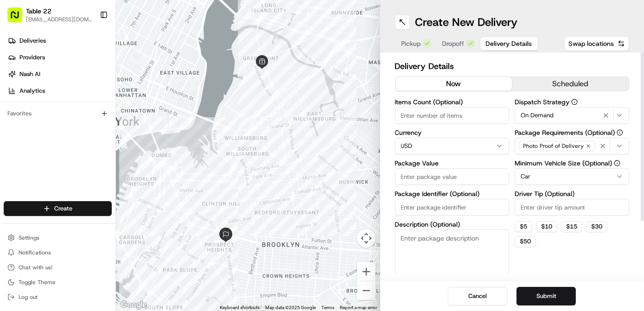
click at [598, 149] on div "button" at bounding box center [612, 146] width 29 height 11
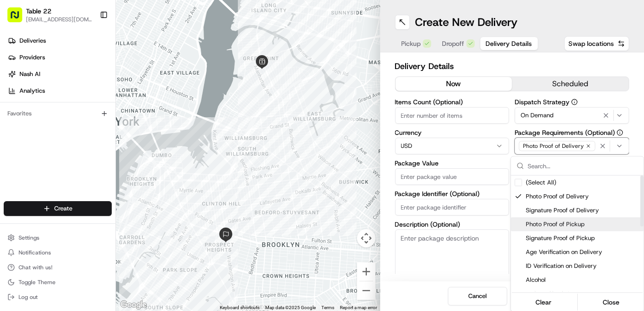
click at [541, 228] on span "Photo Proof of Pickup" at bounding box center [583, 224] width 114 height 8
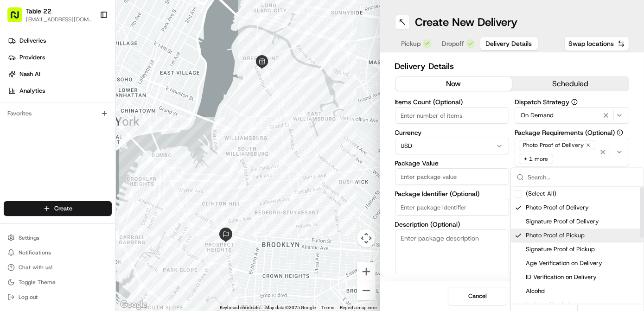
click at [445, 275] on html "Table 22 [EMAIL_ADDRESS][DOMAIN_NAME] Toggle Sidebar Deliveries Providers [PERS…" at bounding box center [322, 155] width 644 height 311
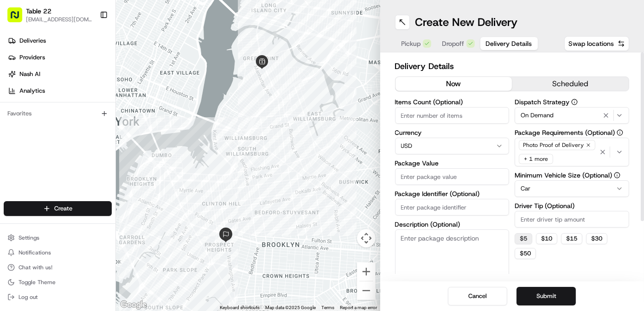
click at [521, 238] on button "$ 5" at bounding box center [524, 238] width 18 height 11
type input "5"
click at [443, 286] on div "Cancel Submit" at bounding box center [512, 297] width 264 height 30
click at [436, 245] on textarea "Description (Optional)" at bounding box center [452, 256] width 115 height 52
paste textarea "Mezze For 2"
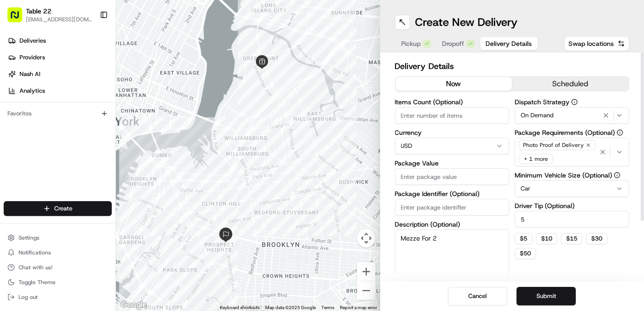
type textarea "Mezze For 2"
click at [442, 175] on input "Package Value" at bounding box center [452, 176] width 115 height 17
type input "100"
click at [538, 304] on button "Submit" at bounding box center [546, 296] width 59 height 19
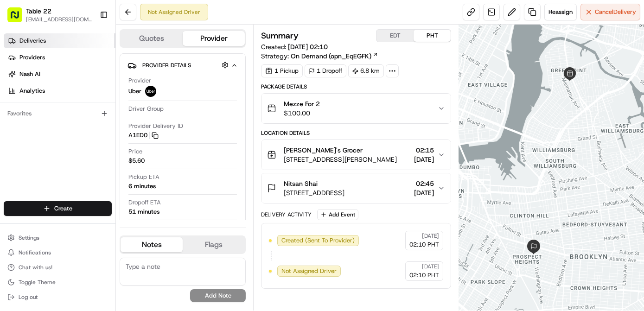
click at [88, 40] on link "Deliveries" at bounding box center [60, 40] width 112 height 15
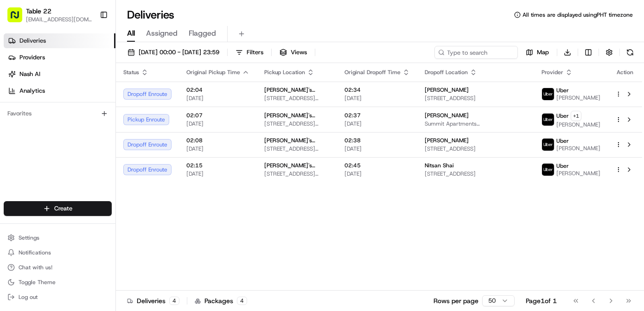
click at [329, 217] on div "Status Original Pickup Time Pickup Location Original Dropoff Time Dropoff Locat…" at bounding box center [379, 177] width 526 height 228
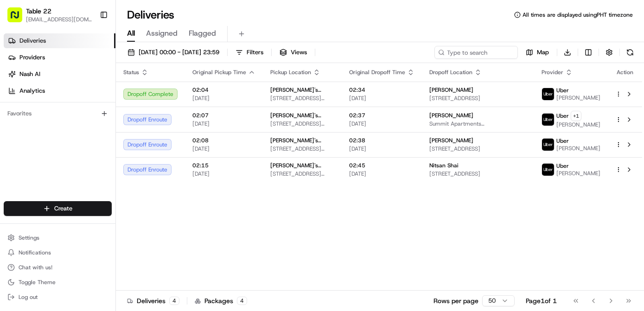
click at [309, 230] on div "Status Original Pickup Time Pickup Location Original Dropoff Time Dropoff Locat…" at bounding box center [379, 177] width 526 height 228
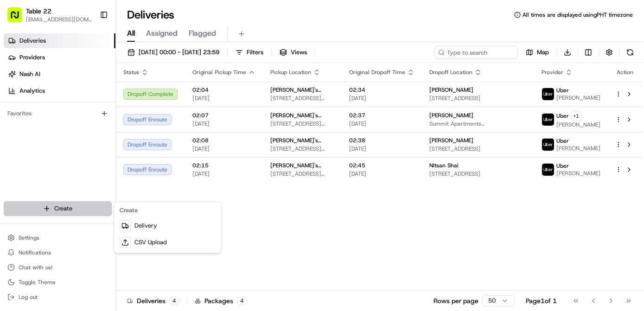
click at [86, 207] on html "Table 22 [EMAIL_ADDRESS][DOMAIN_NAME] Toggle Sidebar Deliveries Providers [PERS…" at bounding box center [322, 155] width 644 height 311
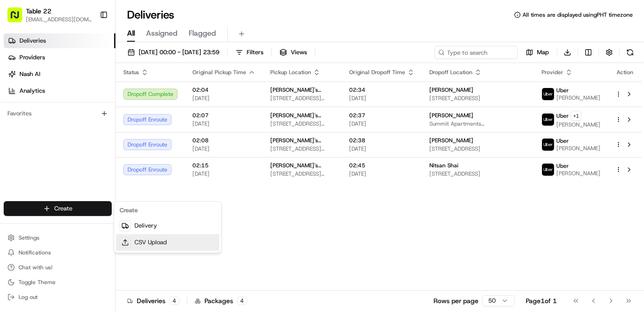
click at [153, 239] on link "CSV Upload" at bounding box center [167, 242] width 103 height 17
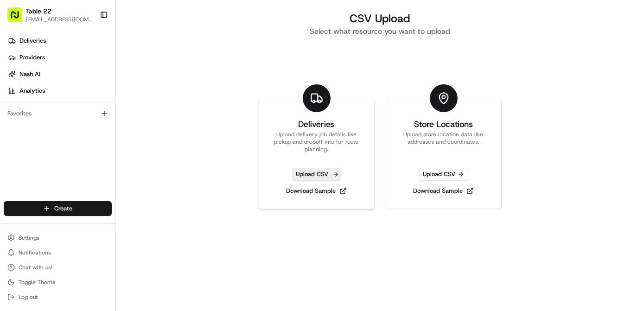
click at [320, 171] on span "Upload CSV" at bounding box center [316, 174] width 49 height 13
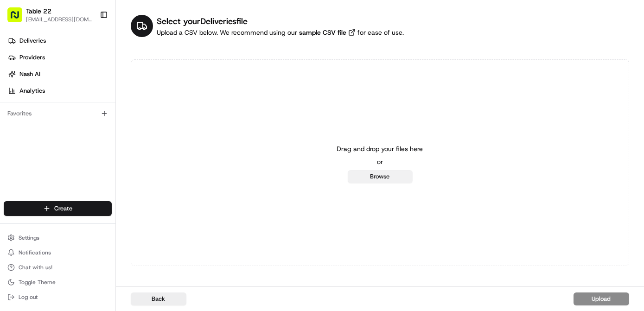
click at [387, 179] on button "Browse" at bounding box center [380, 176] width 65 height 13
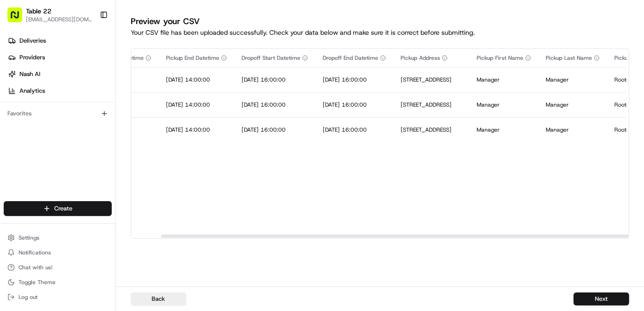
scroll to position [0, 200]
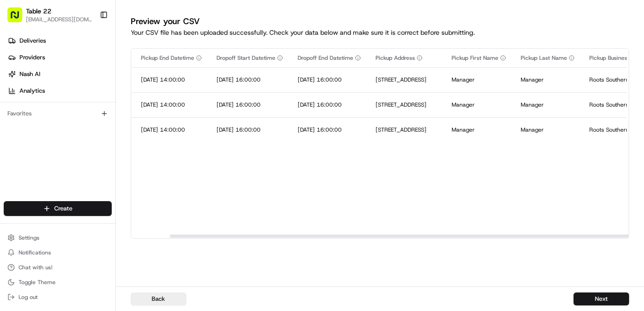
drag, startPoint x: 346, startPoint y: 237, endPoint x: 384, endPoint y: 232, distance: 38.9
click at [384, 235] on div at bounding box center [418, 236] width 497 height 3
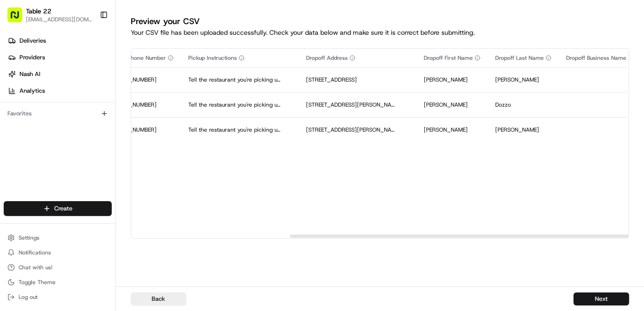
scroll to position [0, 832]
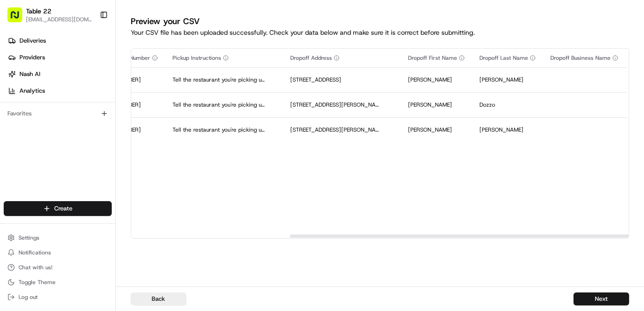
drag, startPoint x: 444, startPoint y: 236, endPoint x: 564, endPoint y: 231, distance: 120.2
click at [564, 235] on div at bounding box center [538, 236] width 497 height 3
click at [603, 302] on button "Next" at bounding box center [602, 299] width 56 height 13
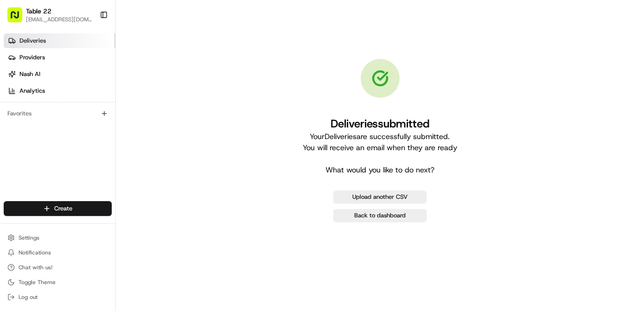
click at [67, 45] on link "Deliveries" at bounding box center [60, 40] width 112 height 15
